Goal: Information Seeking & Learning: Check status

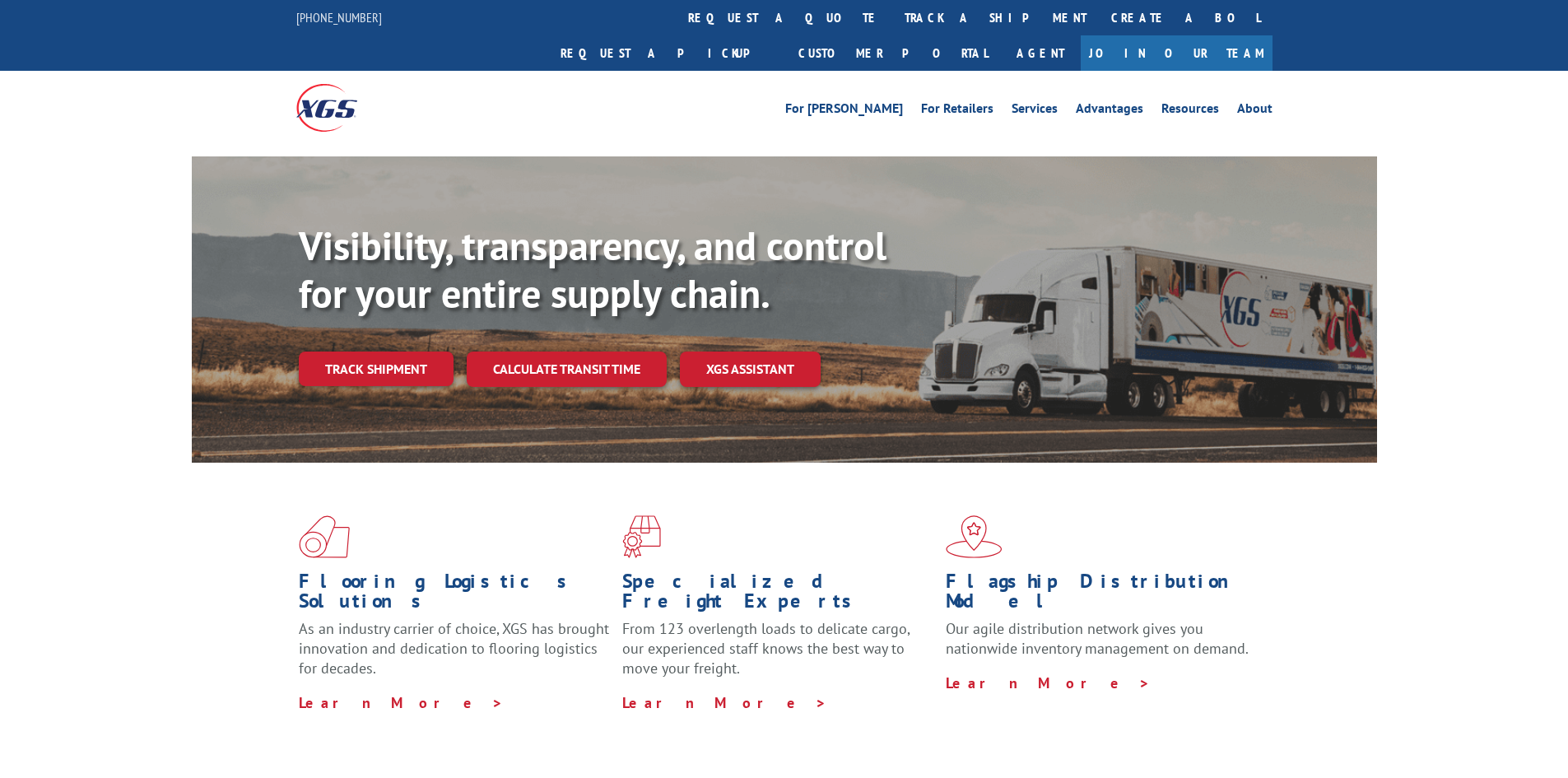
drag, startPoint x: 395, startPoint y: 350, endPoint x: 406, endPoint y: 360, distance: 14.9
click at [395, 351] on link "Track shipment" at bounding box center [376, 368] width 155 height 35
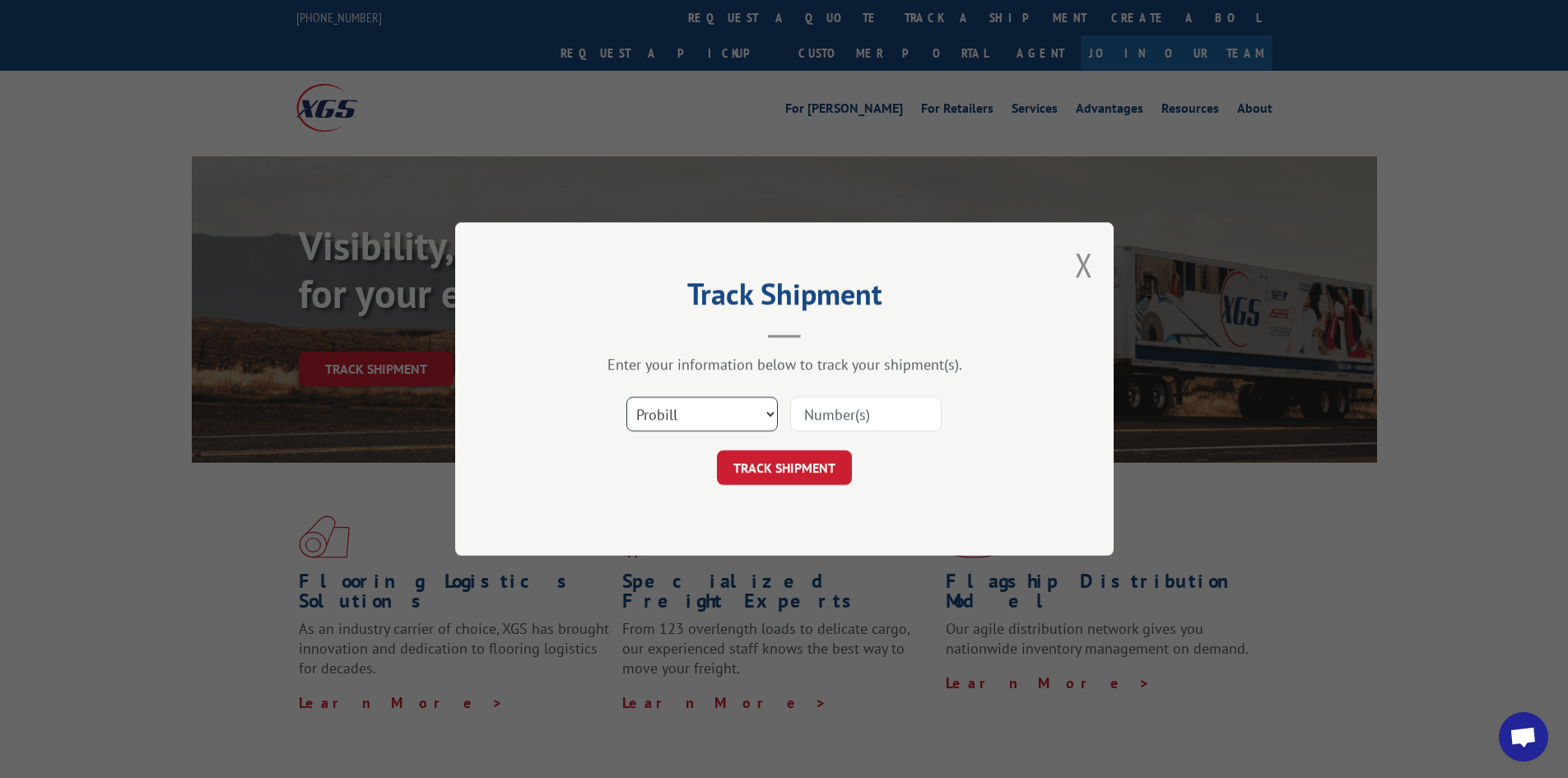
click at [683, 411] on select "Select category... Probill BOL PO" at bounding box center [702, 414] width 151 height 35
select select "po"
click at [626, 397] on select "Select category... Probill BOL PO" at bounding box center [702, 414] width 151 height 35
click at [809, 435] on div "Select category... Probill BOL PO" at bounding box center [784, 414] width 494 height 55
click at [816, 412] on input at bounding box center [866, 414] width 151 height 35
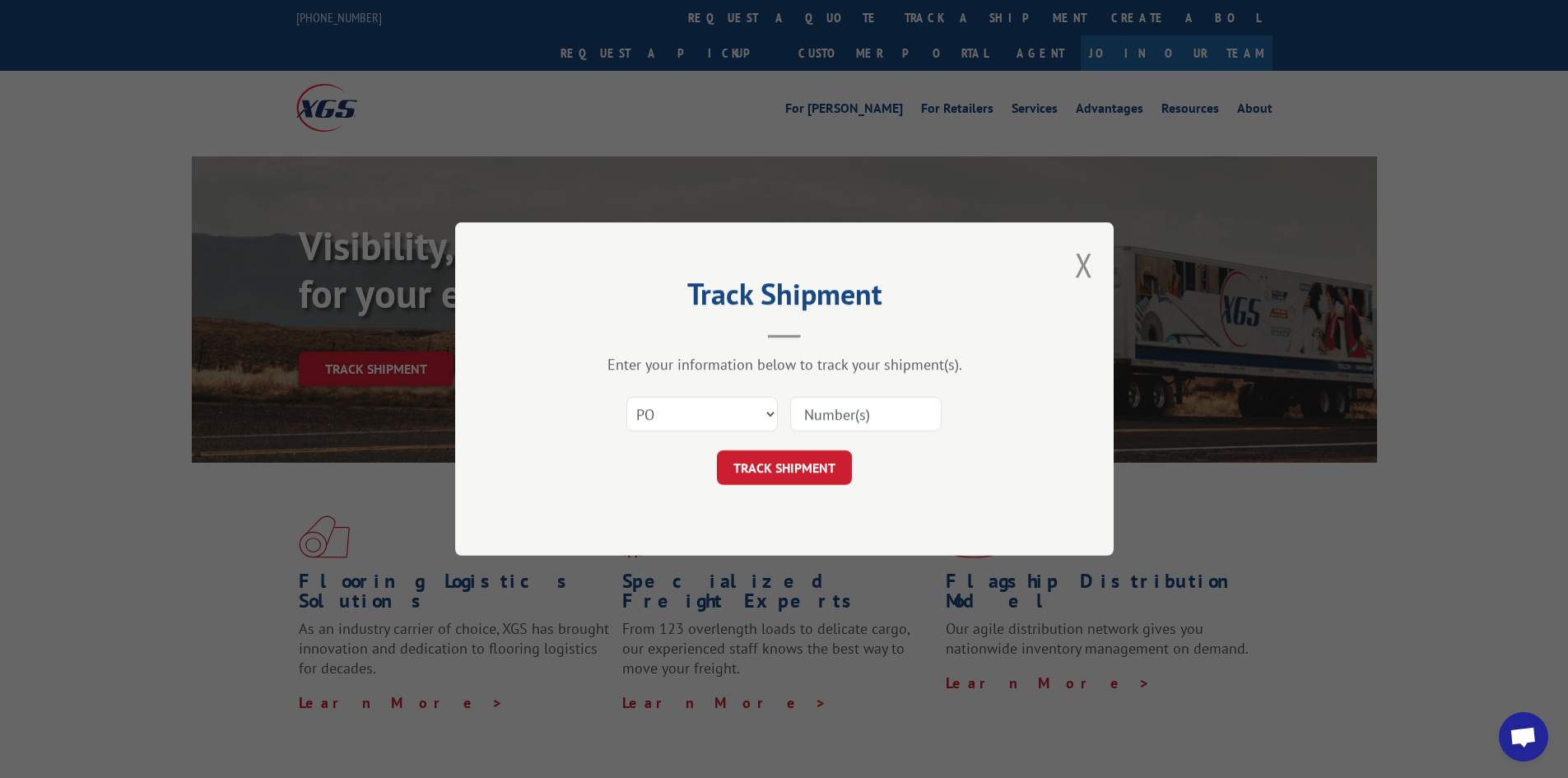
paste input "25528986"
type input "25528986"
click at [813, 463] on button "TRACK SHIPMENT" at bounding box center [784, 468] width 135 height 35
